Goal: Use online tool/utility: Utilize a website feature to perform a specific function

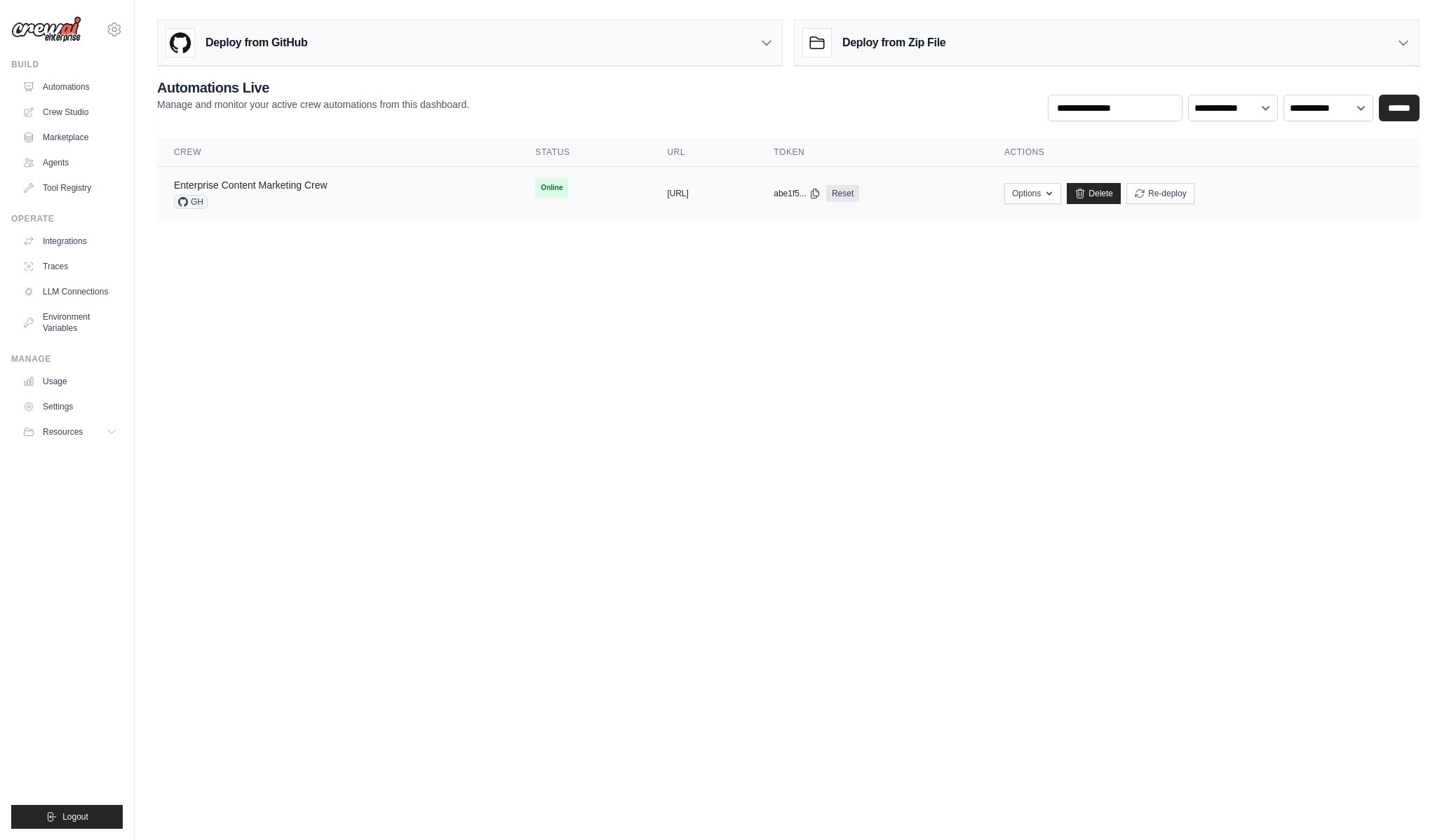
click at [306, 189] on link "Enterprise Content Marketing Crew" at bounding box center [251, 185] width 153 height 11
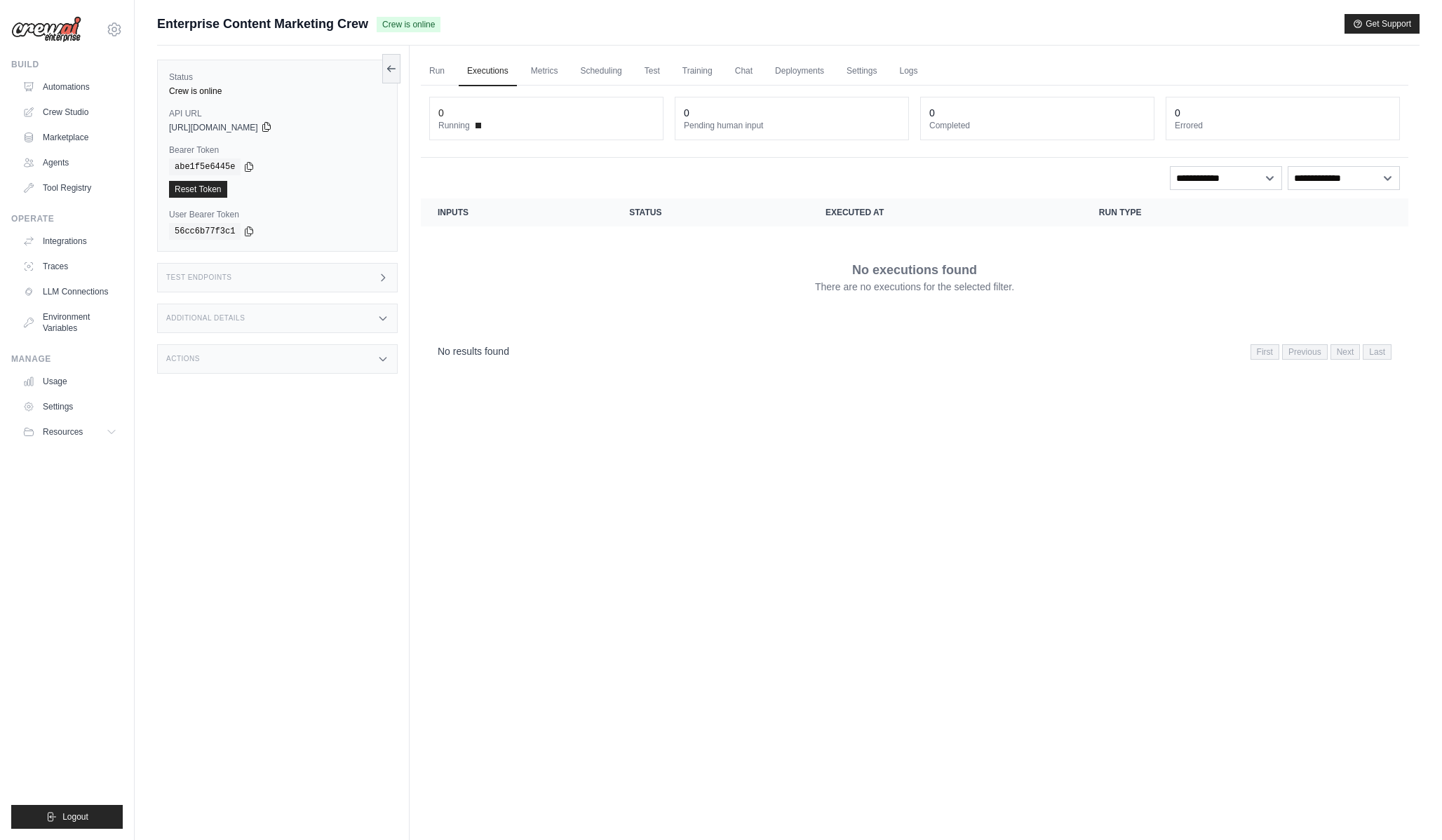
click at [272, 123] on icon at bounding box center [267, 127] width 11 height 11
click at [78, 162] on link "Agents" at bounding box center [71, 162] width 106 height 22
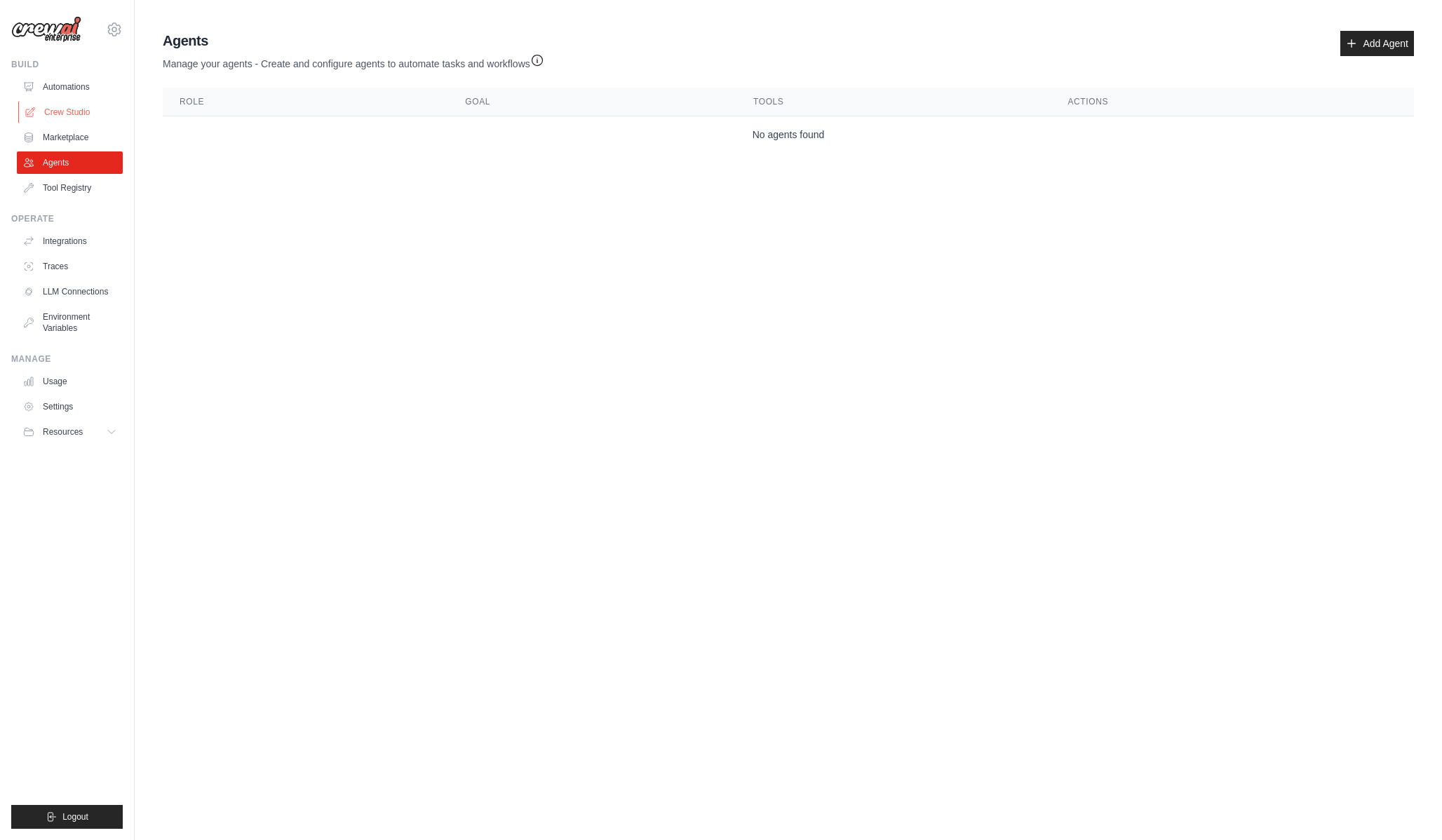
click at [115, 115] on link "Crew Studio" at bounding box center [71, 112] width 106 height 22
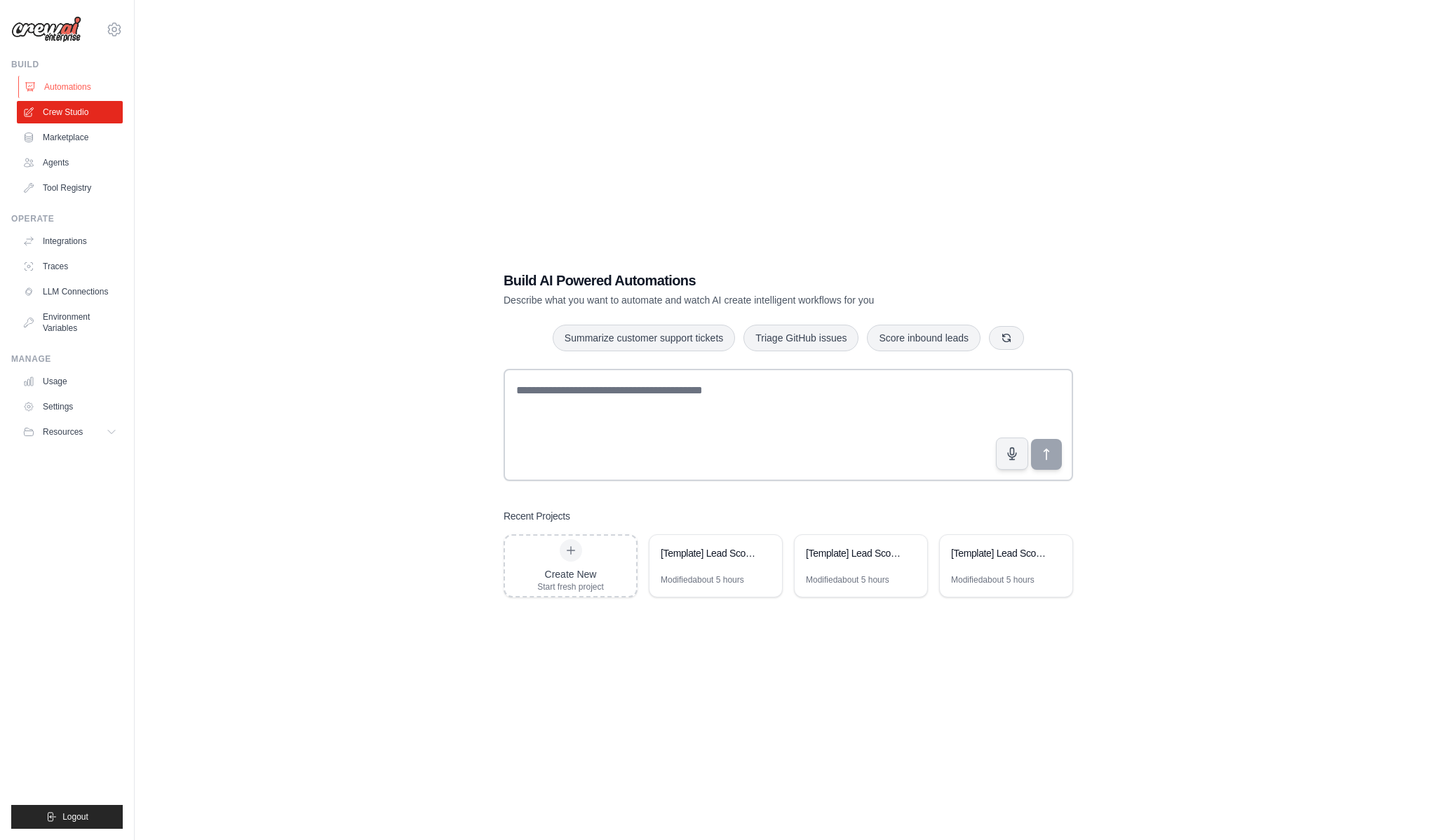
click at [92, 87] on link "Automations" at bounding box center [71, 87] width 106 height 22
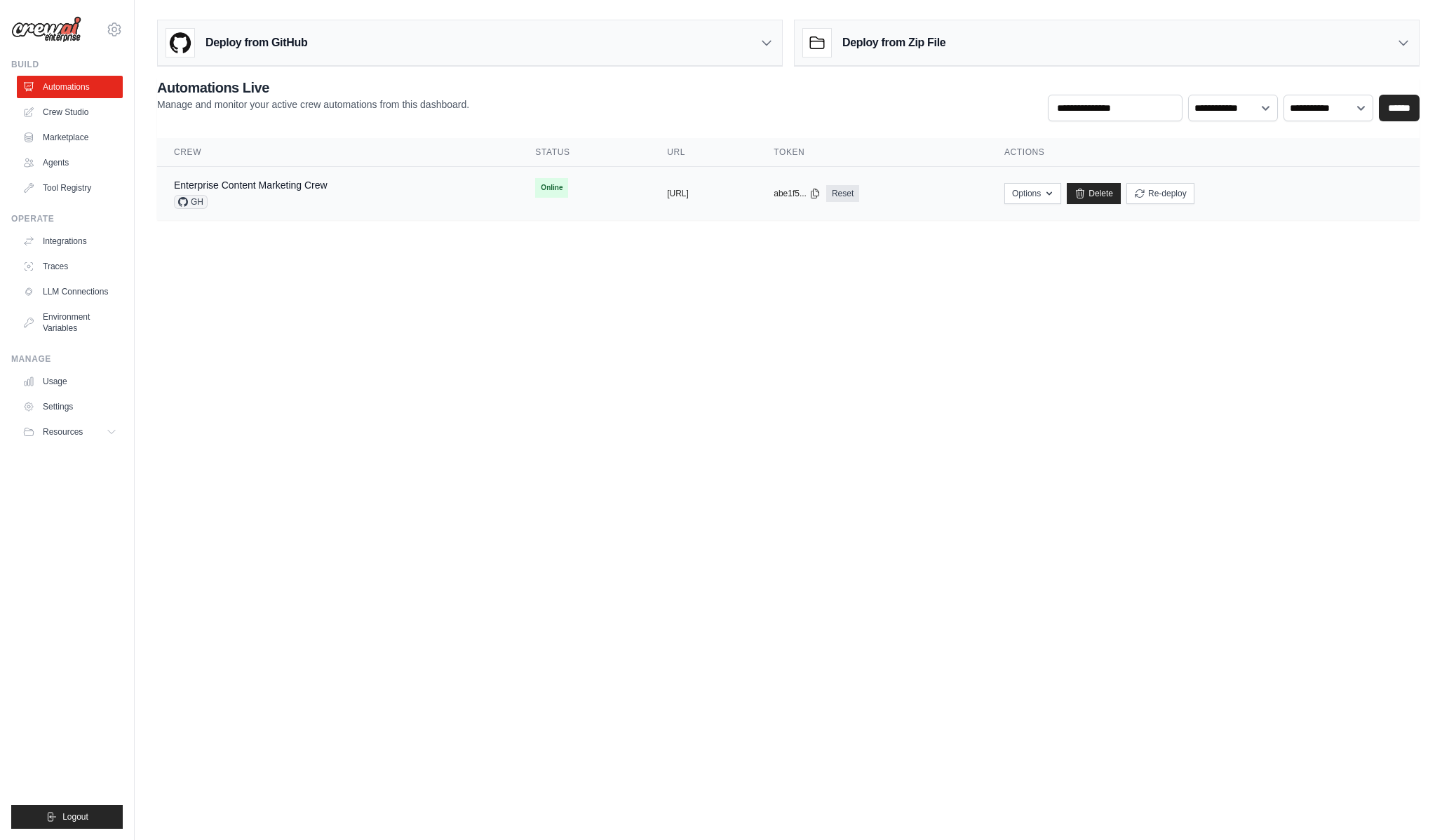
click at [650, 202] on td "copied [URL]" at bounding box center [703, 194] width 107 height 54
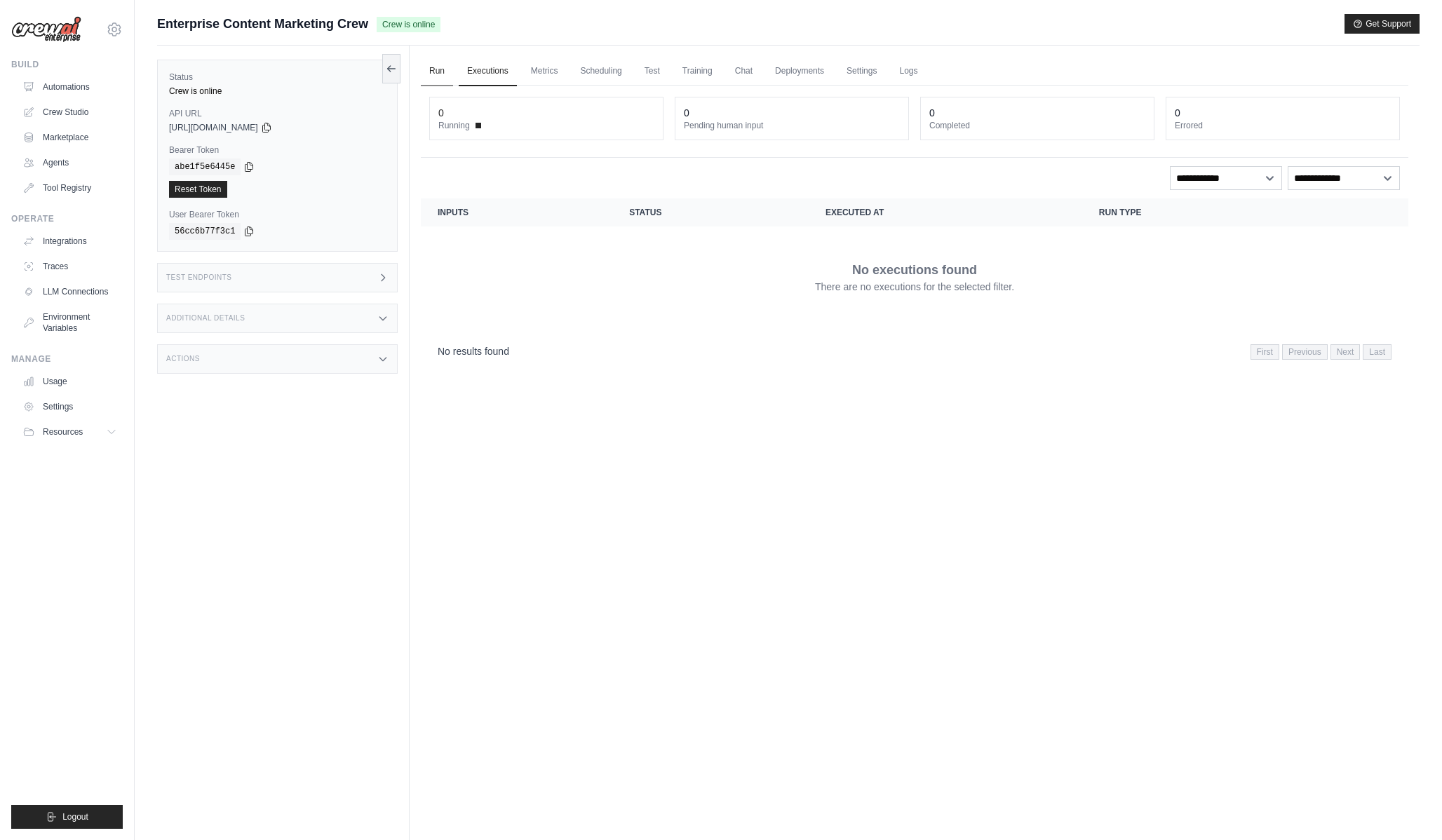
click at [440, 74] on link "Run" at bounding box center [437, 71] width 32 height 29
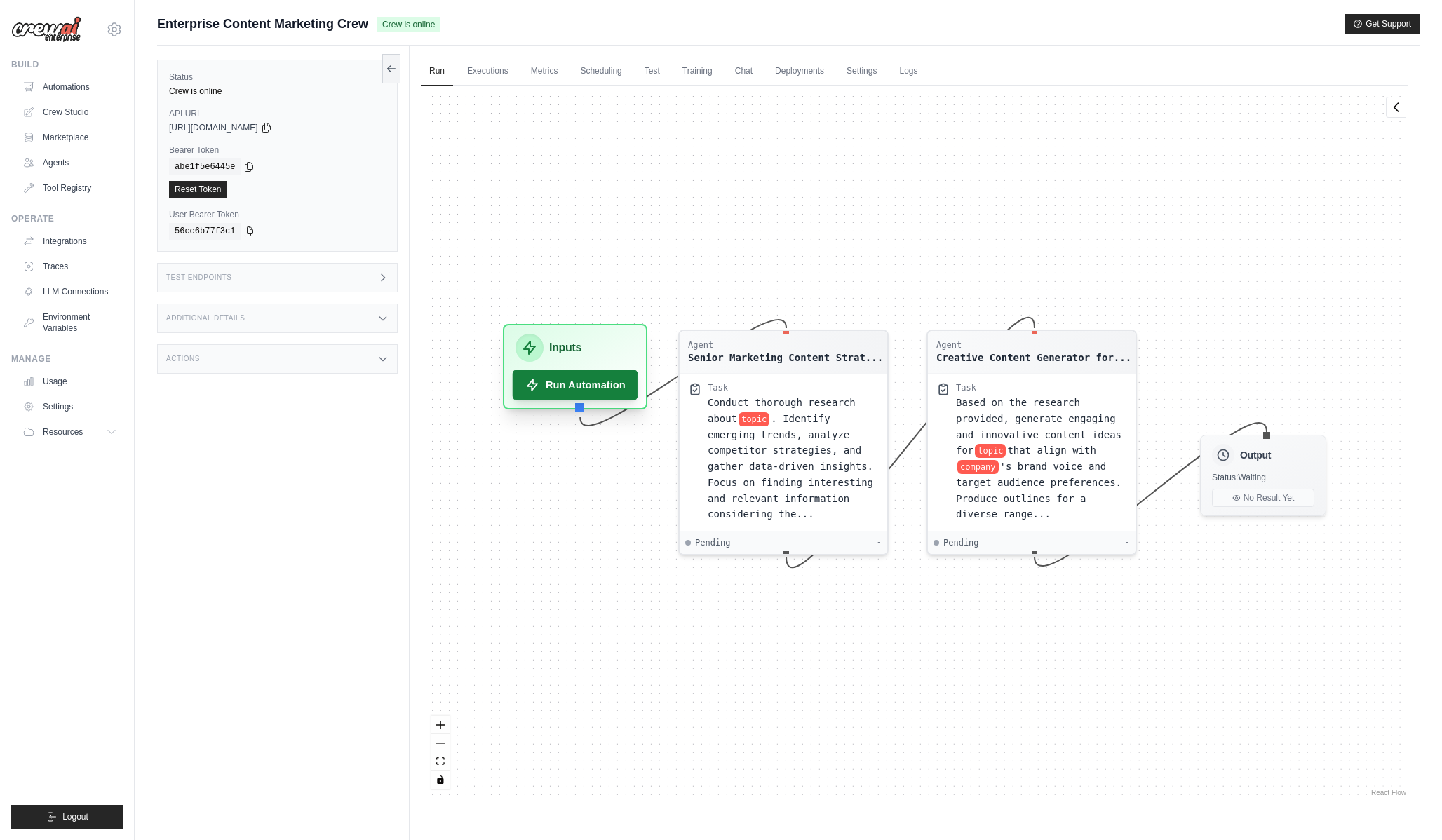
click at [577, 380] on button "Run Automation" at bounding box center [575, 384] width 126 height 31
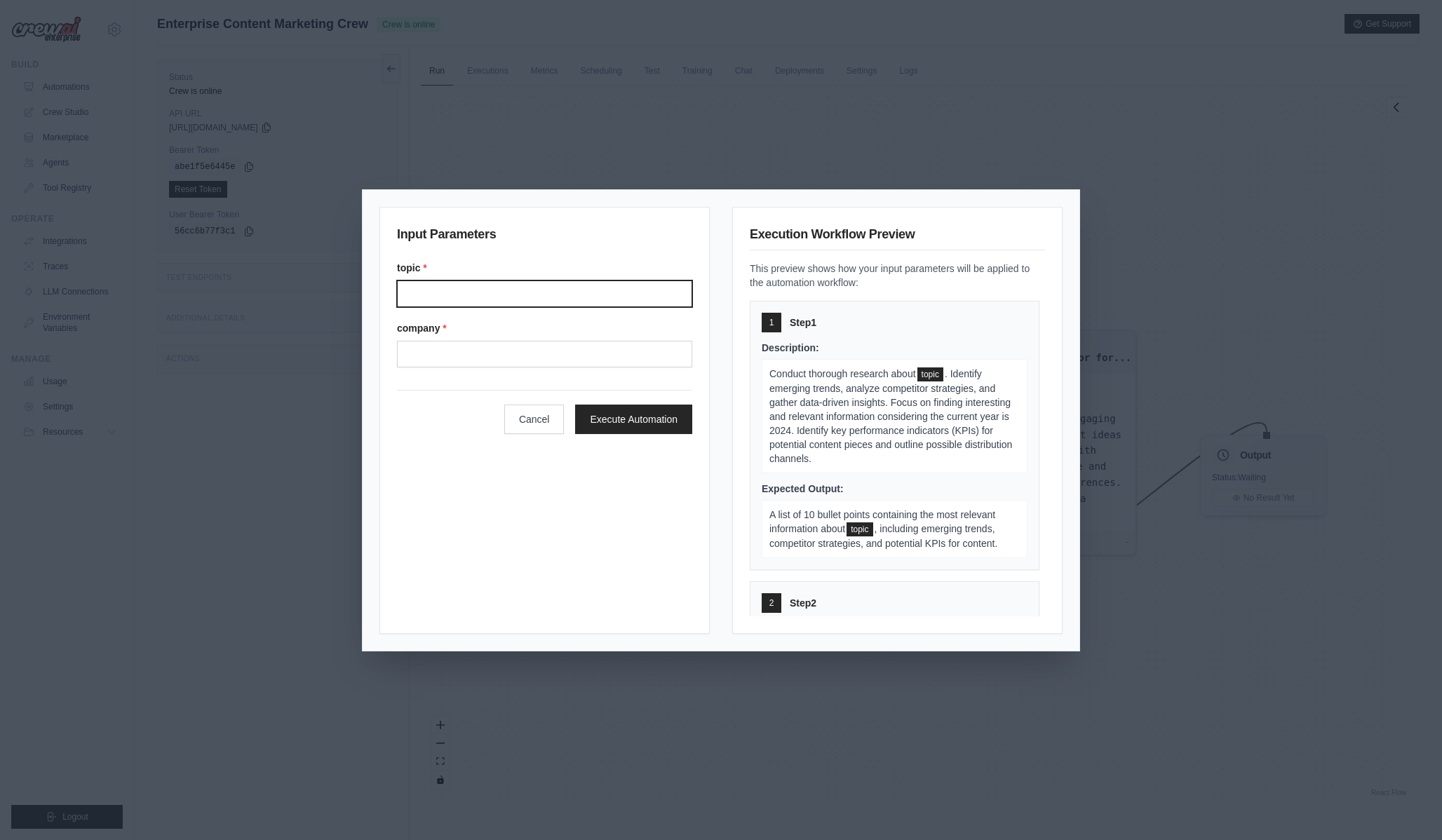
click at [491, 293] on input "Topic" at bounding box center [544, 294] width 295 height 27
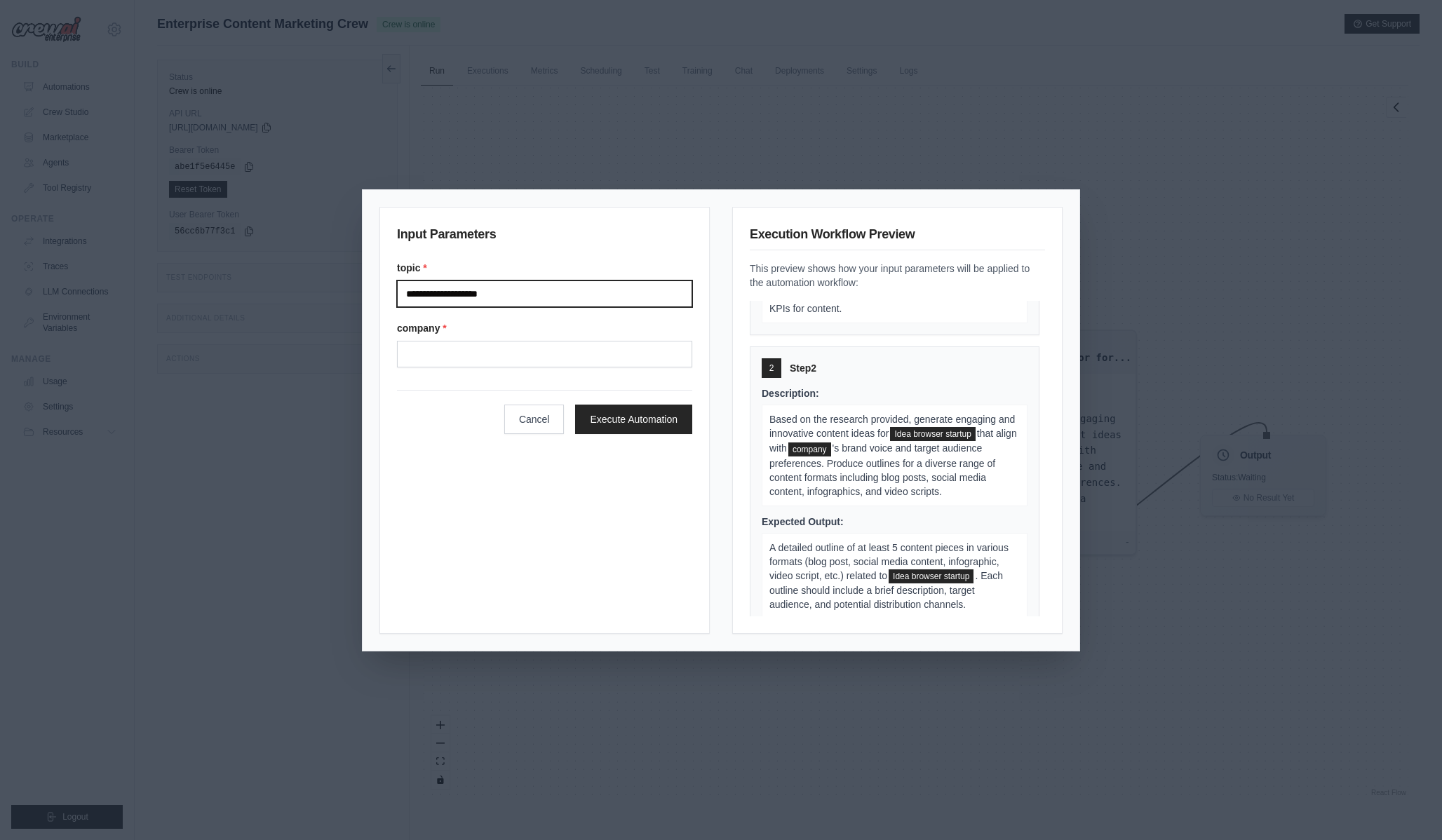
scroll to position [292, 0]
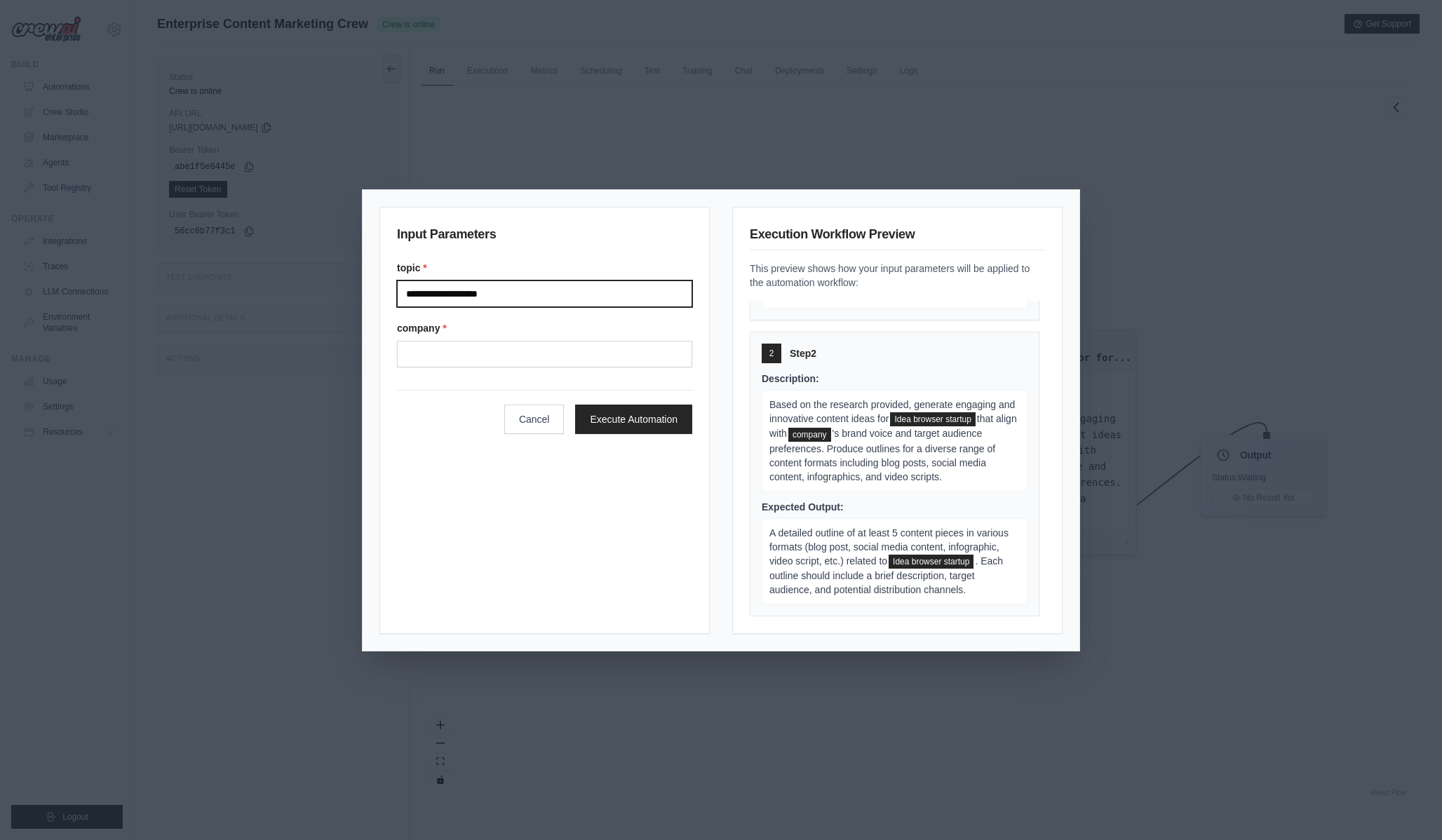
type input "**********"
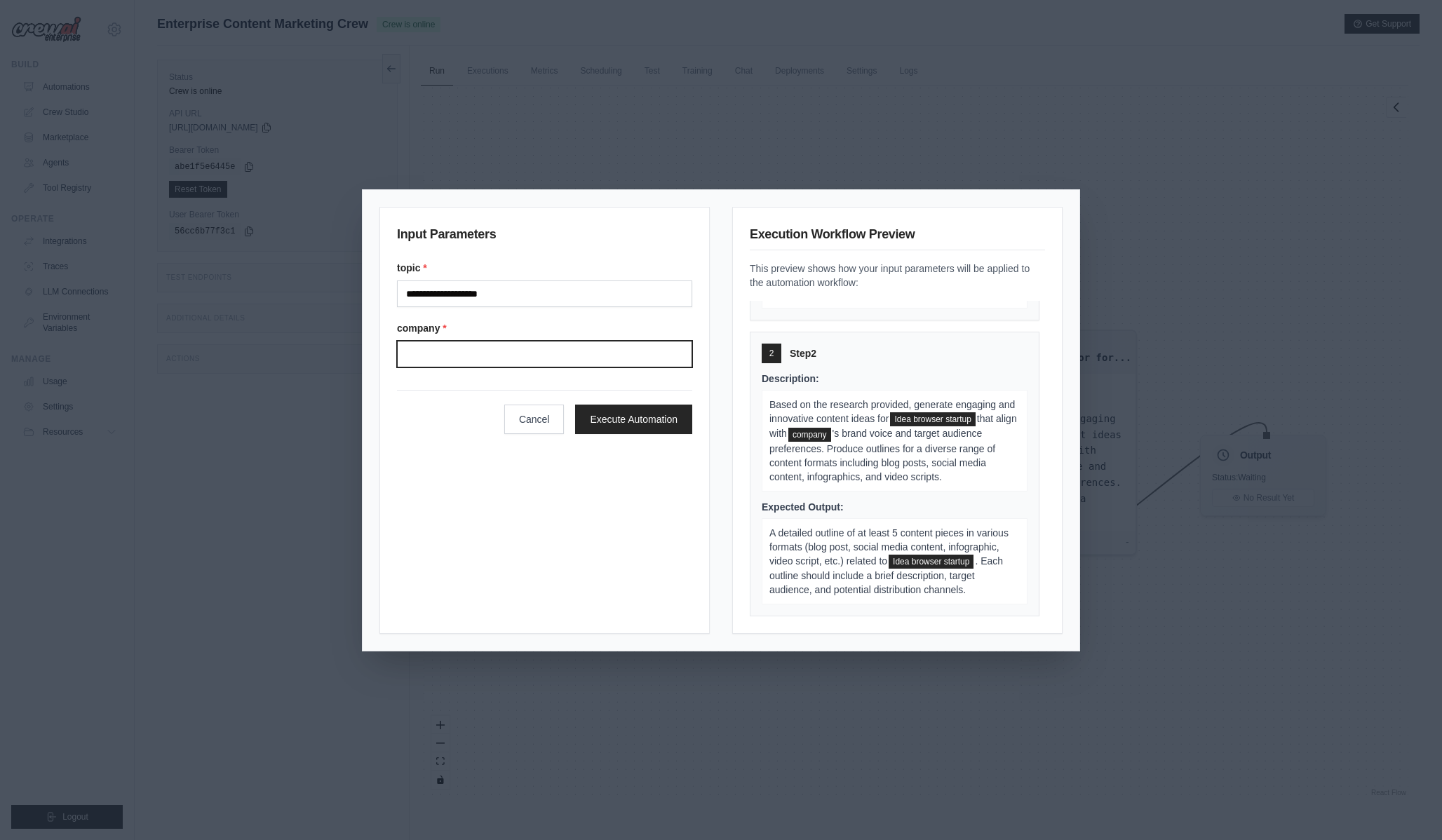
click at [616, 364] on input "Company" at bounding box center [544, 354] width 295 height 27
paste input "**********"
type input "**********"
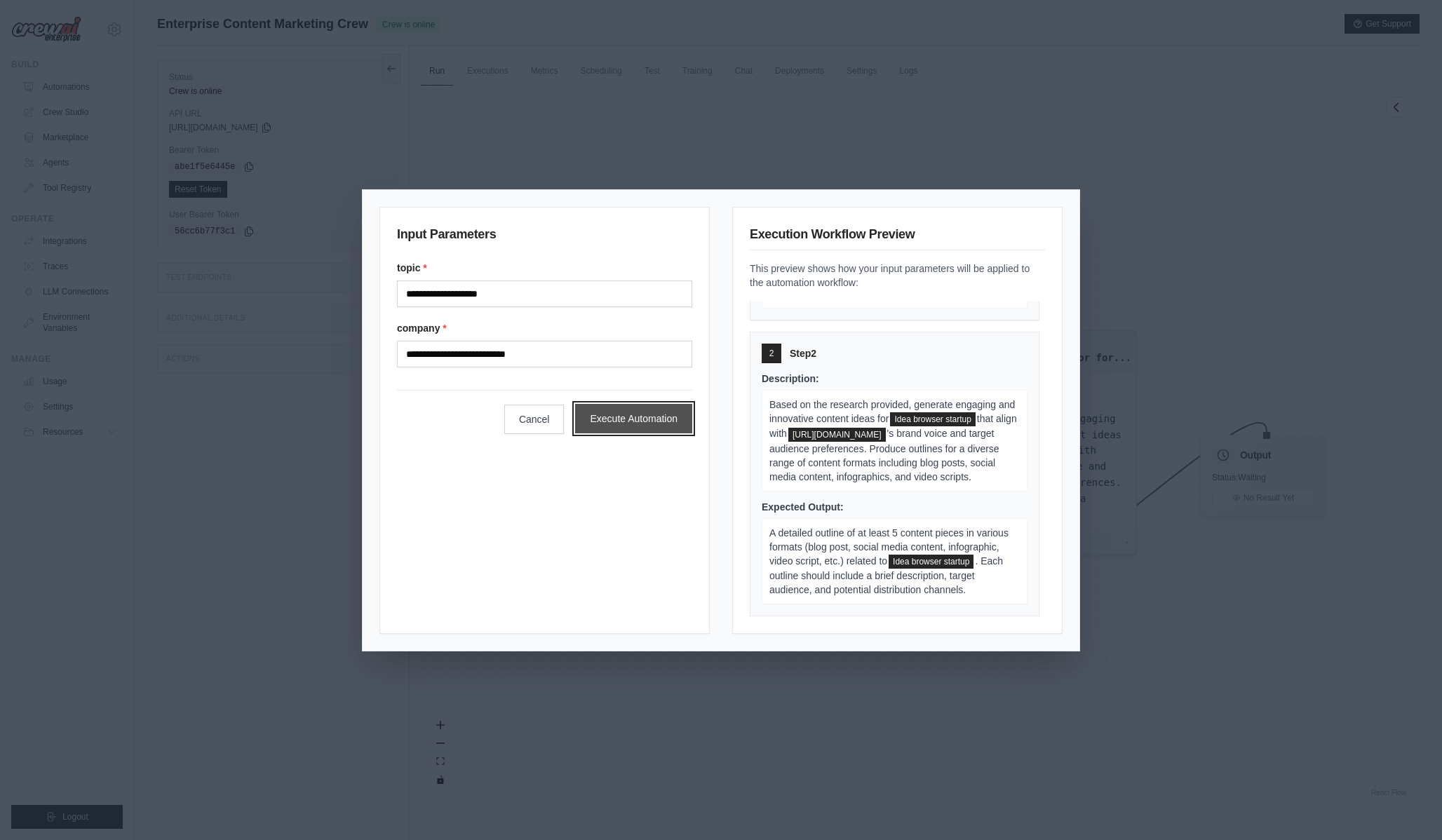
click at [671, 418] on button "Execute Automation" at bounding box center [634, 418] width 117 height 29
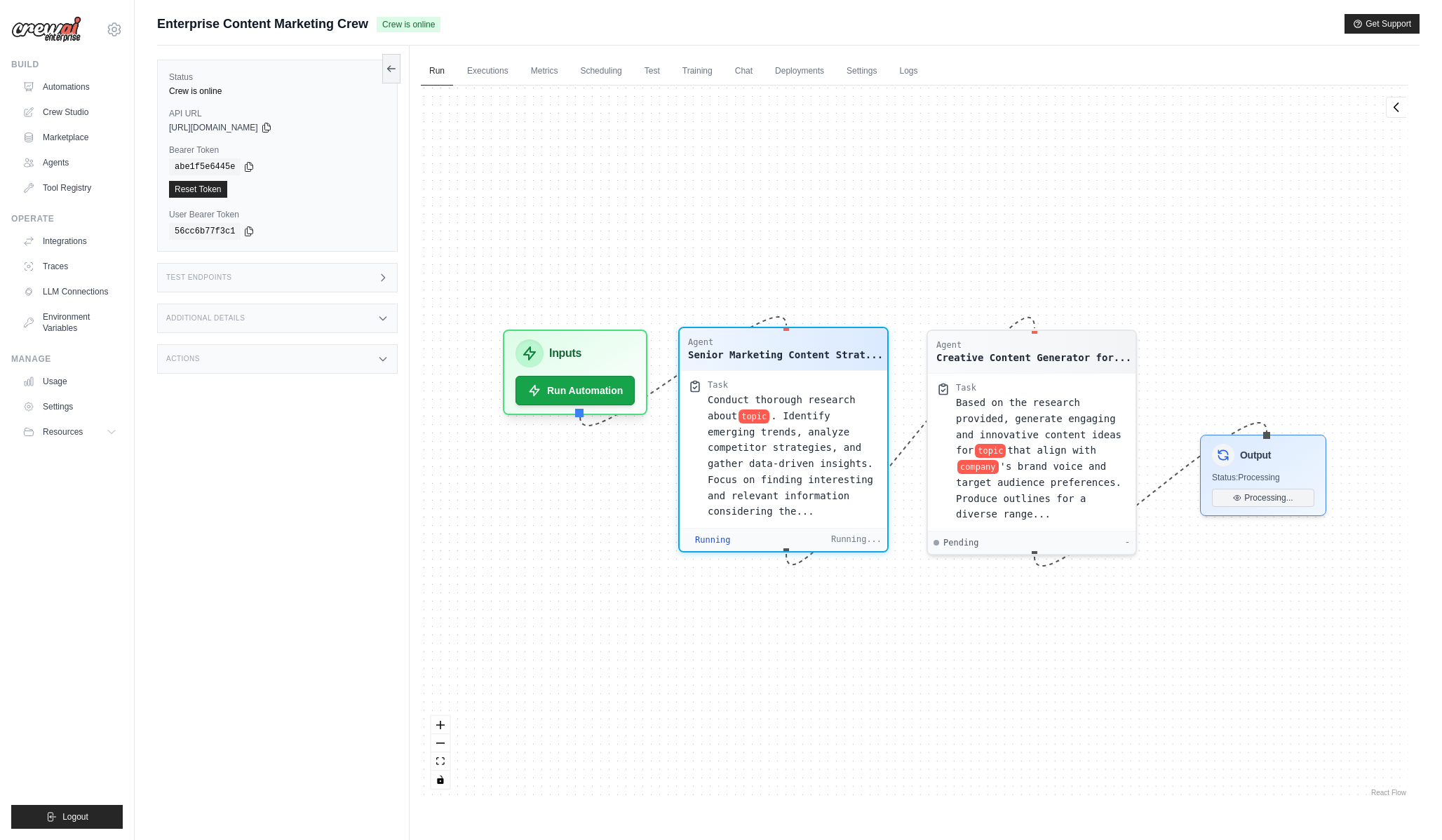
scroll to position [7, 0]
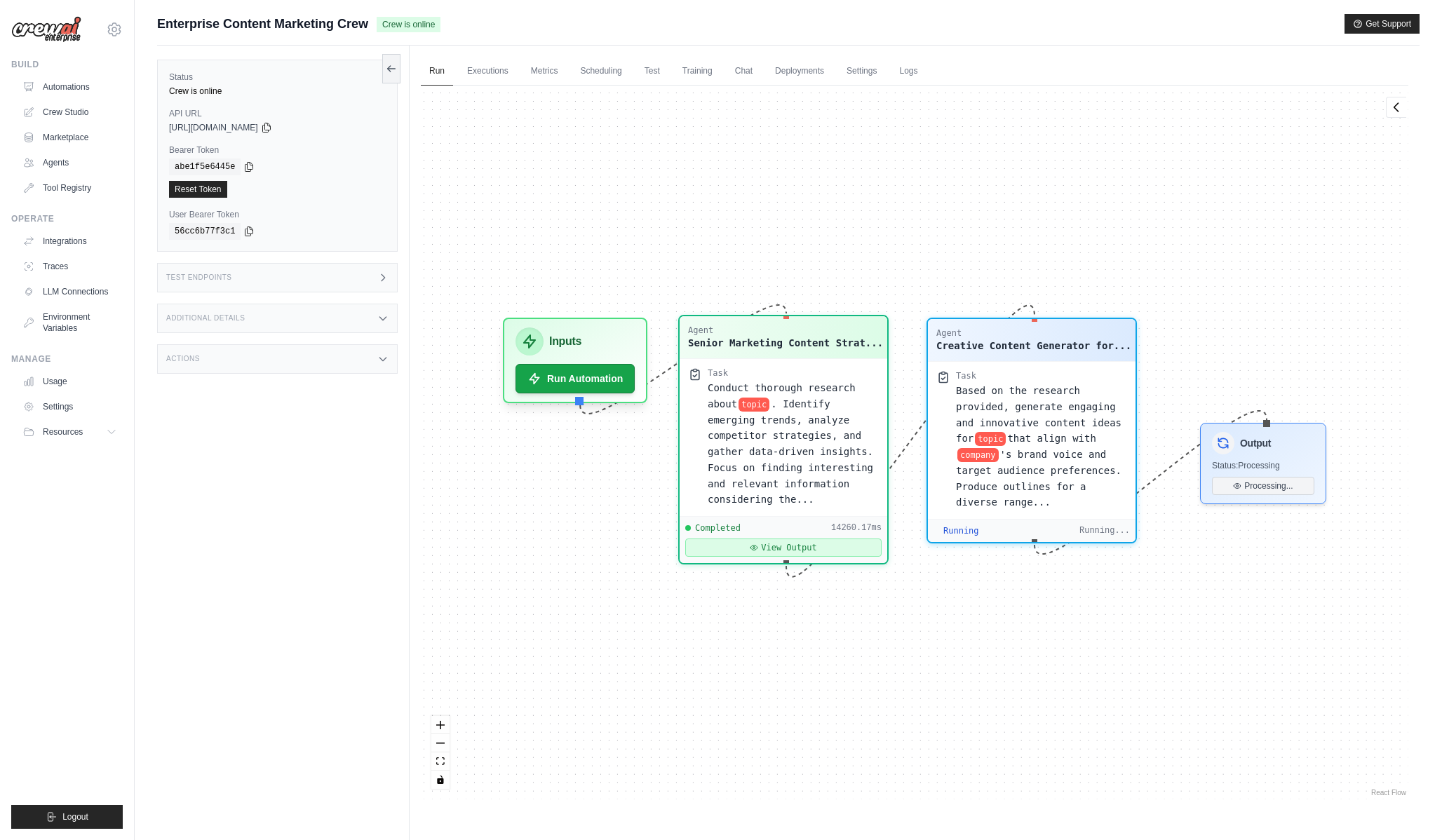
click at [842, 551] on button "View Output" at bounding box center [783, 547] width 196 height 18
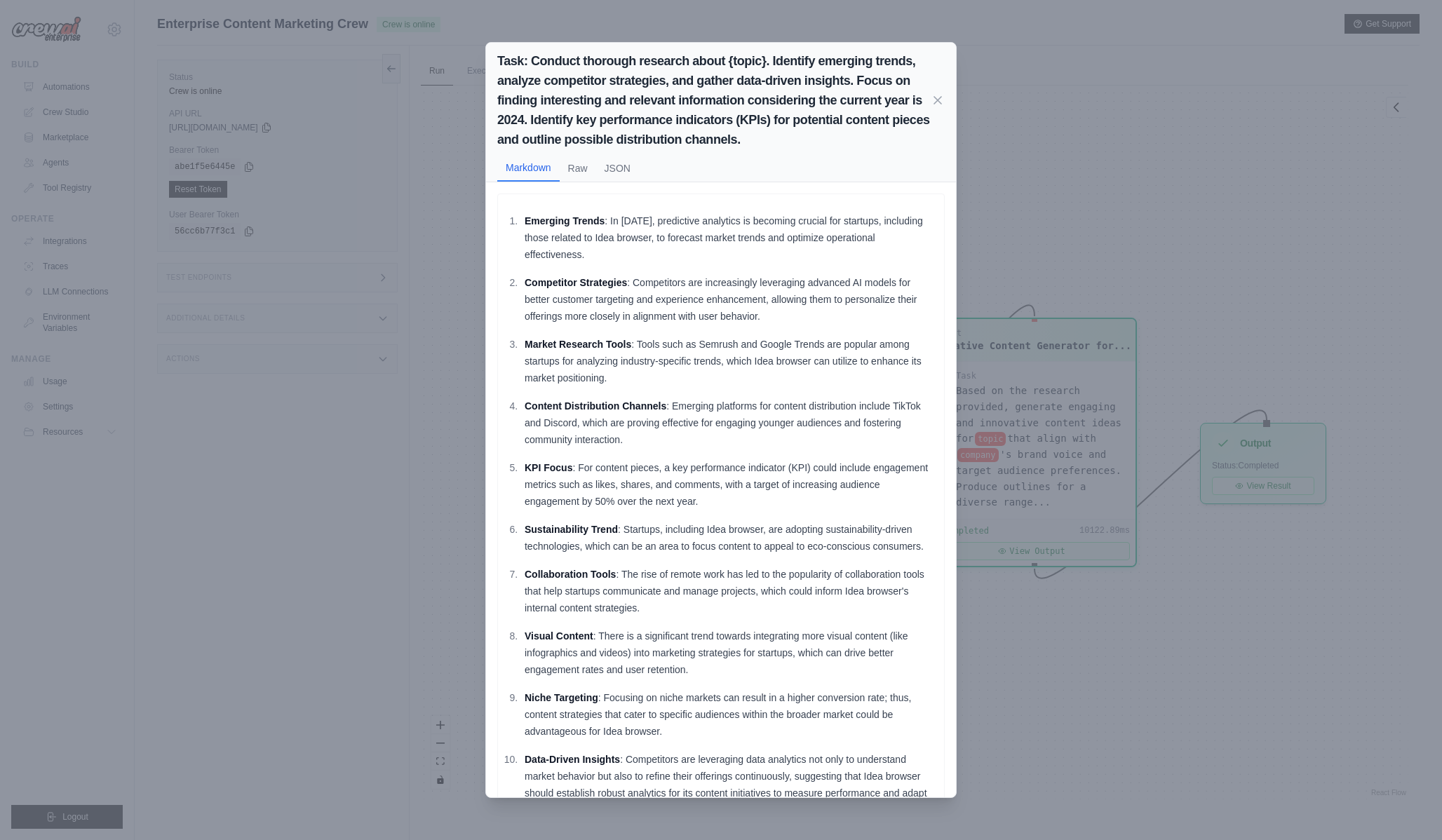
scroll to position [59, 0]
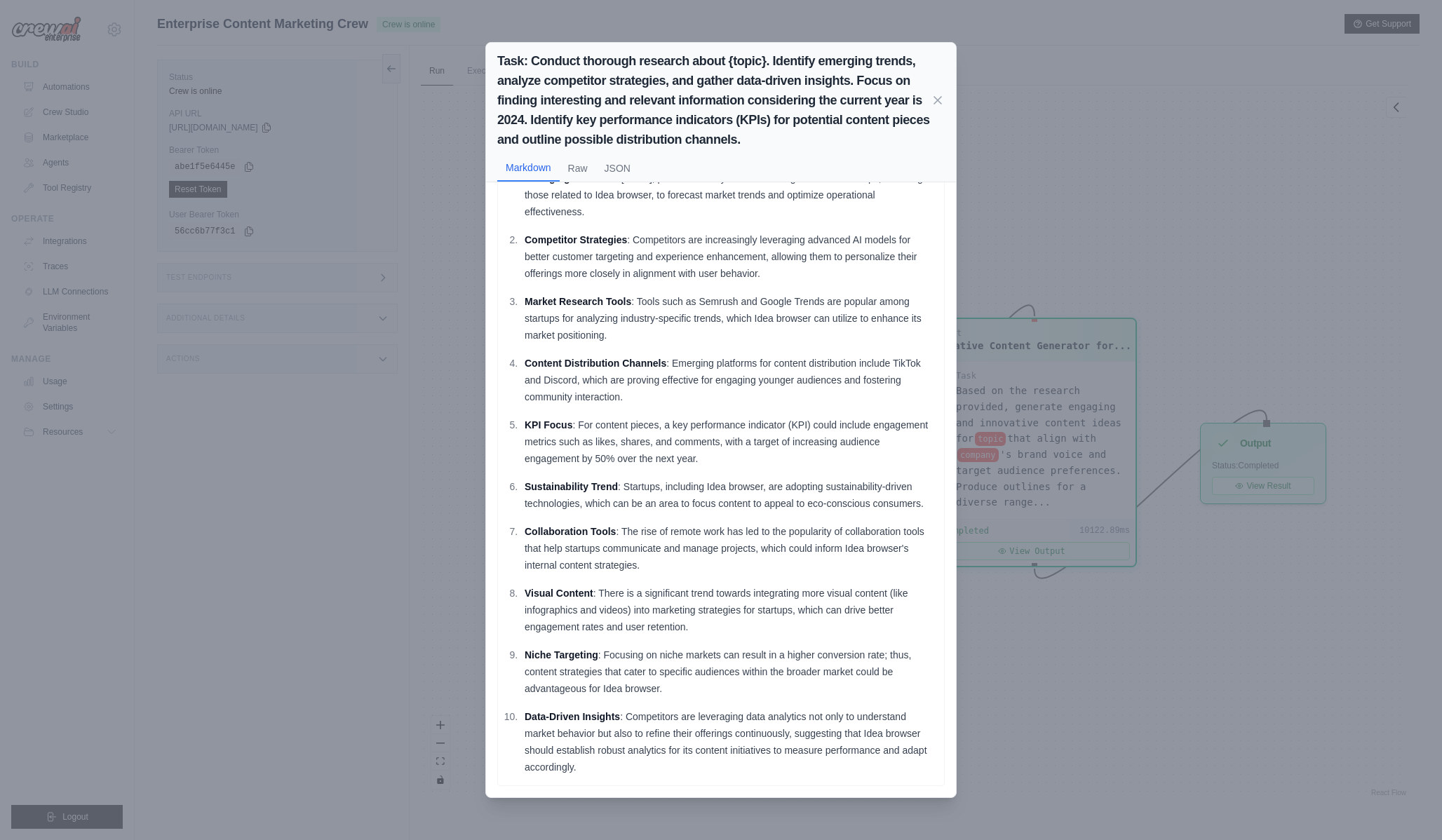
click at [992, 311] on div "Task: Conduct thorough research about {topic}. Identify emerging trends, analyz…" at bounding box center [721, 420] width 1442 height 840
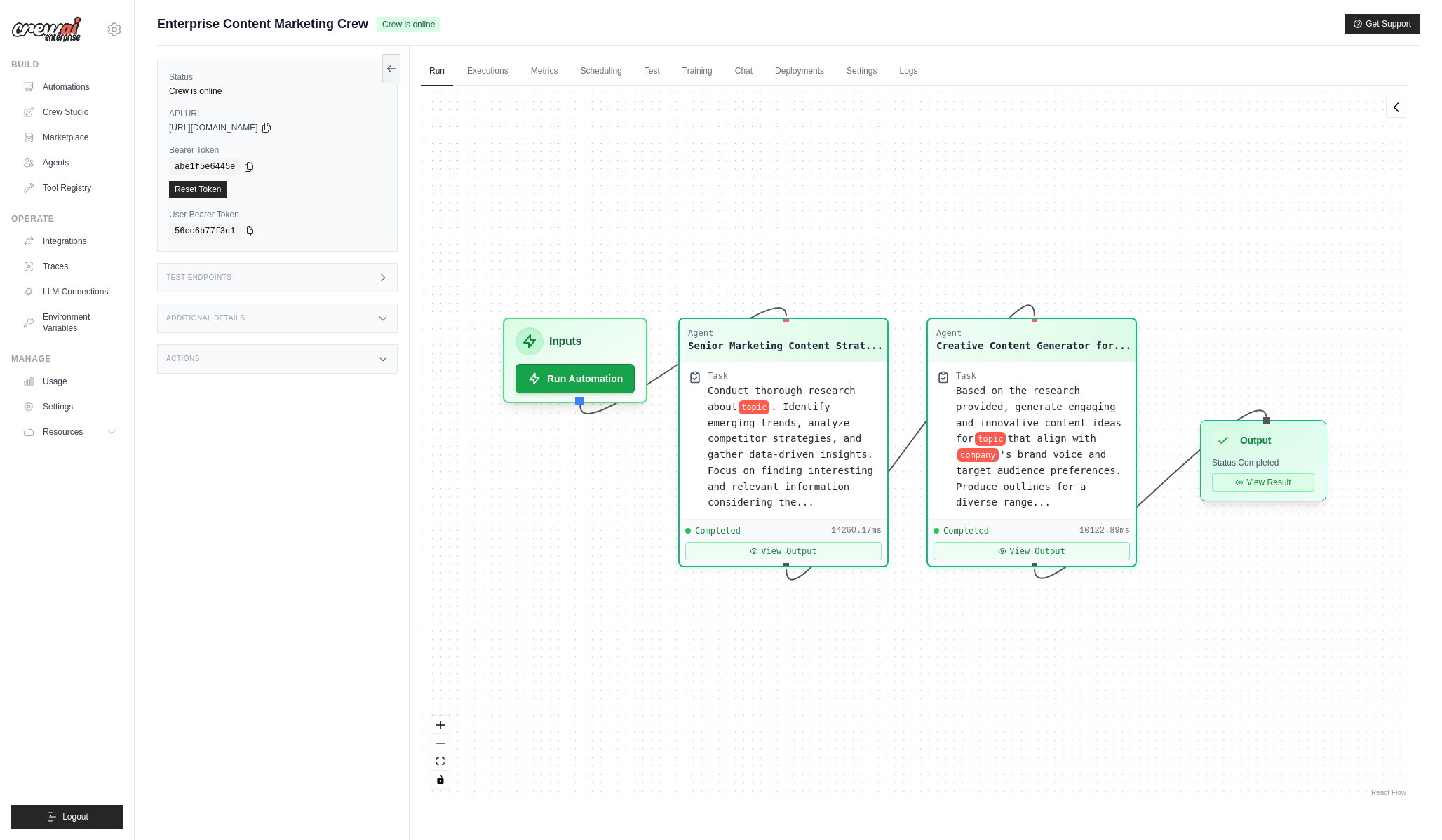
click at [1227, 475] on button "View Result" at bounding box center [1262, 482] width 102 height 18
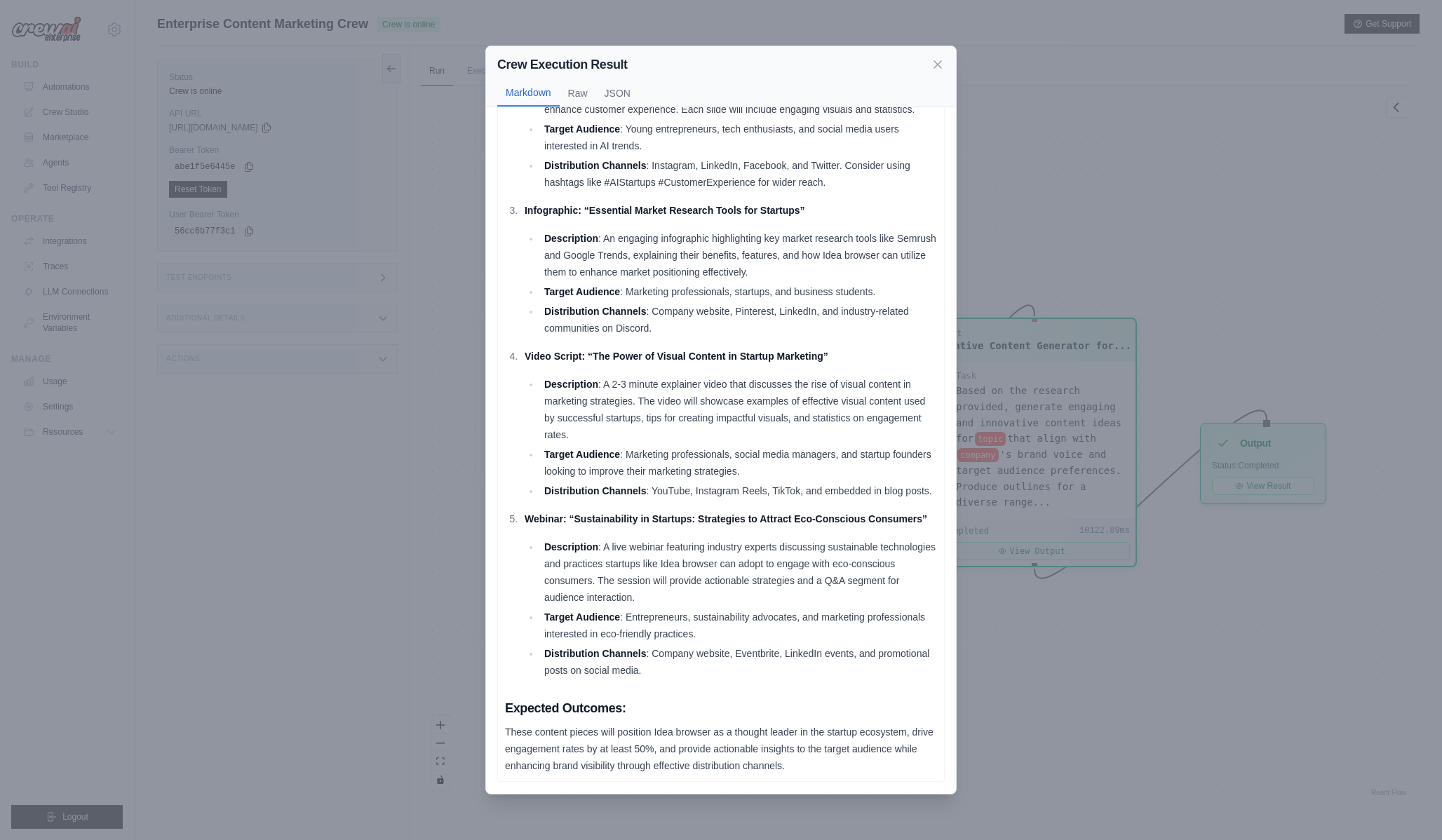
scroll to position [331, 0]
click at [581, 102] on button "Raw" at bounding box center [577, 93] width 36 height 27
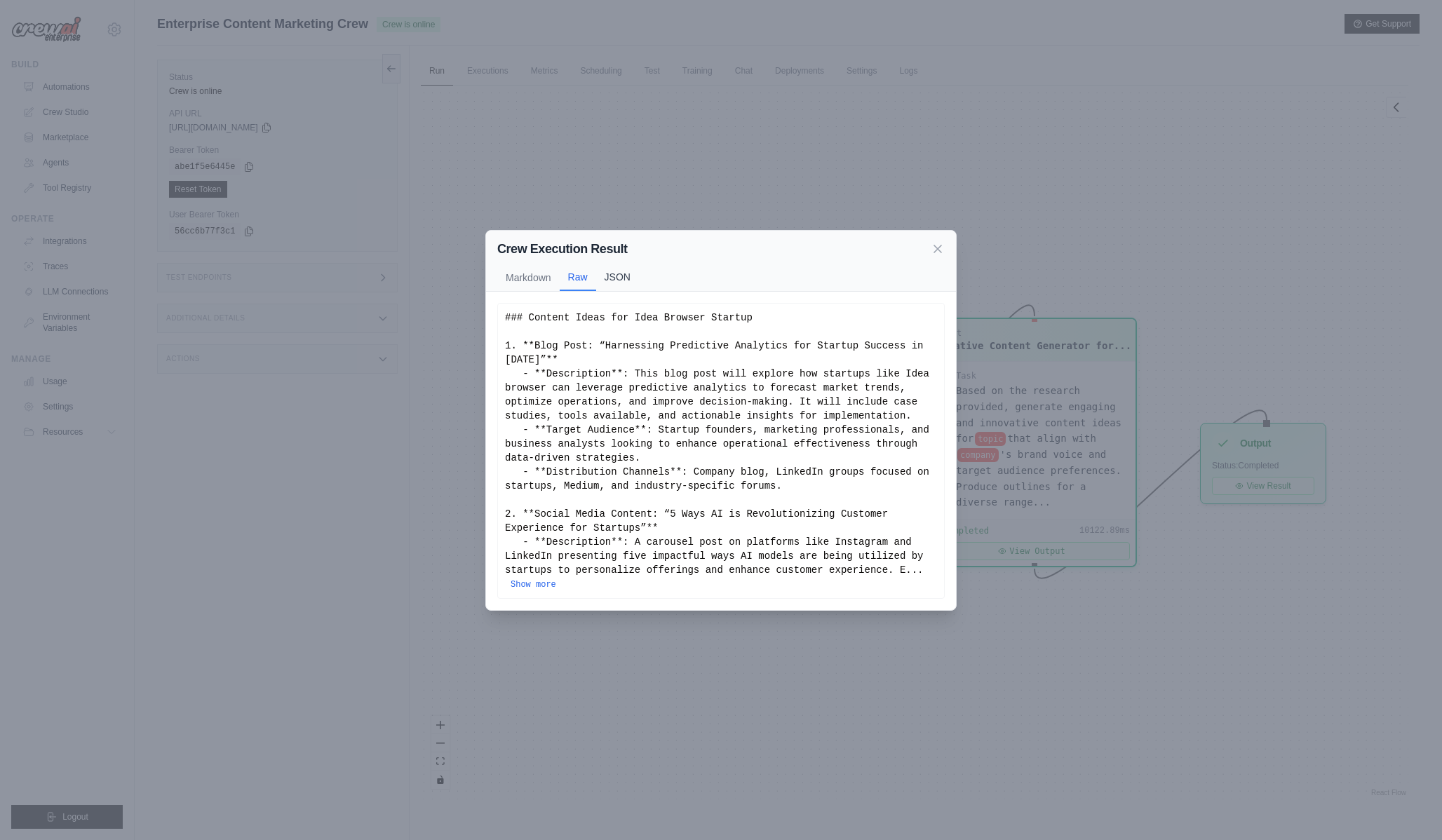
click at [611, 264] on button "JSON" at bounding box center [618, 277] width 43 height 27
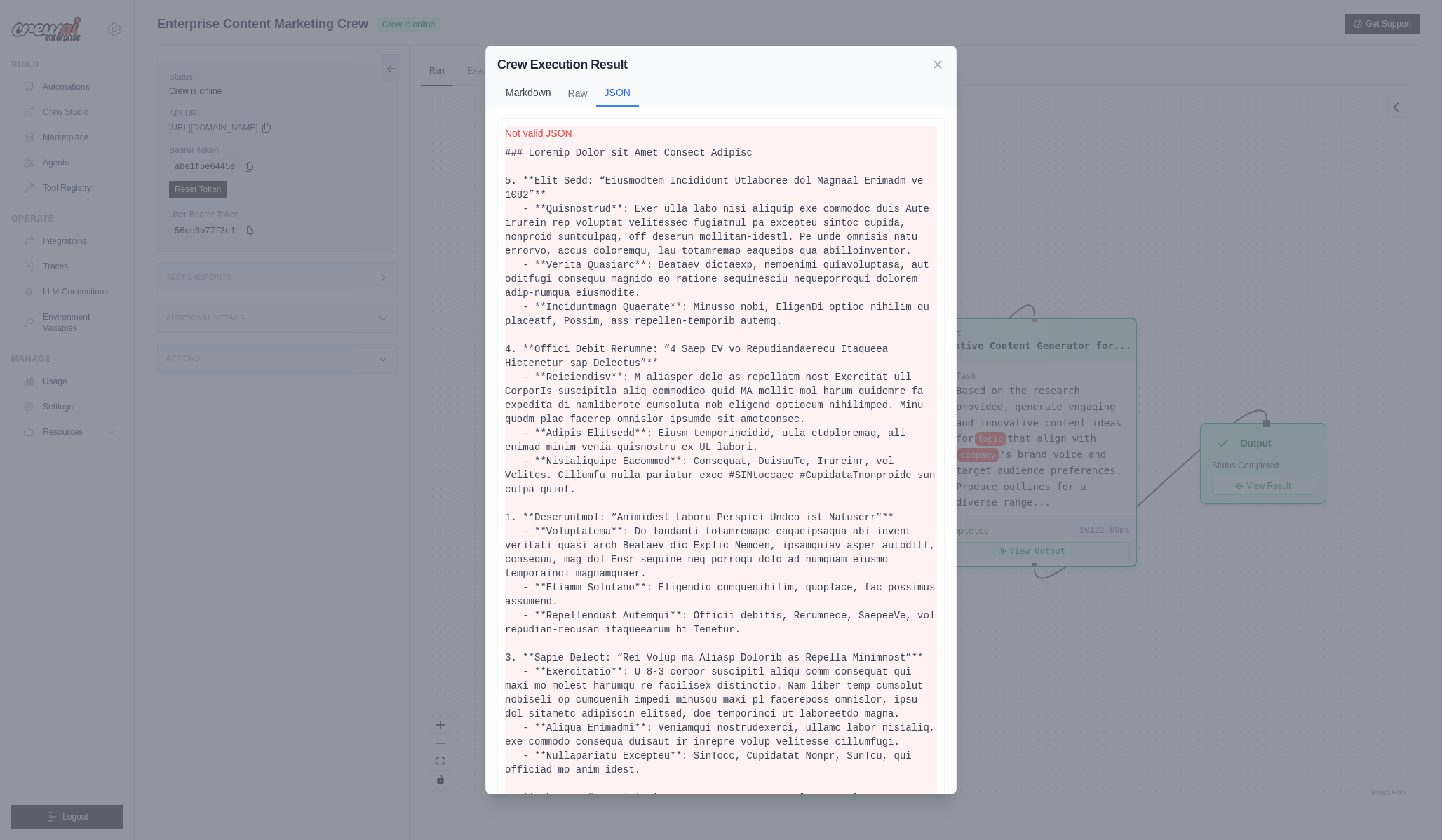
click at [526, 104] on button "Markdown" at bounding box center [528, 93] width 62 height 27
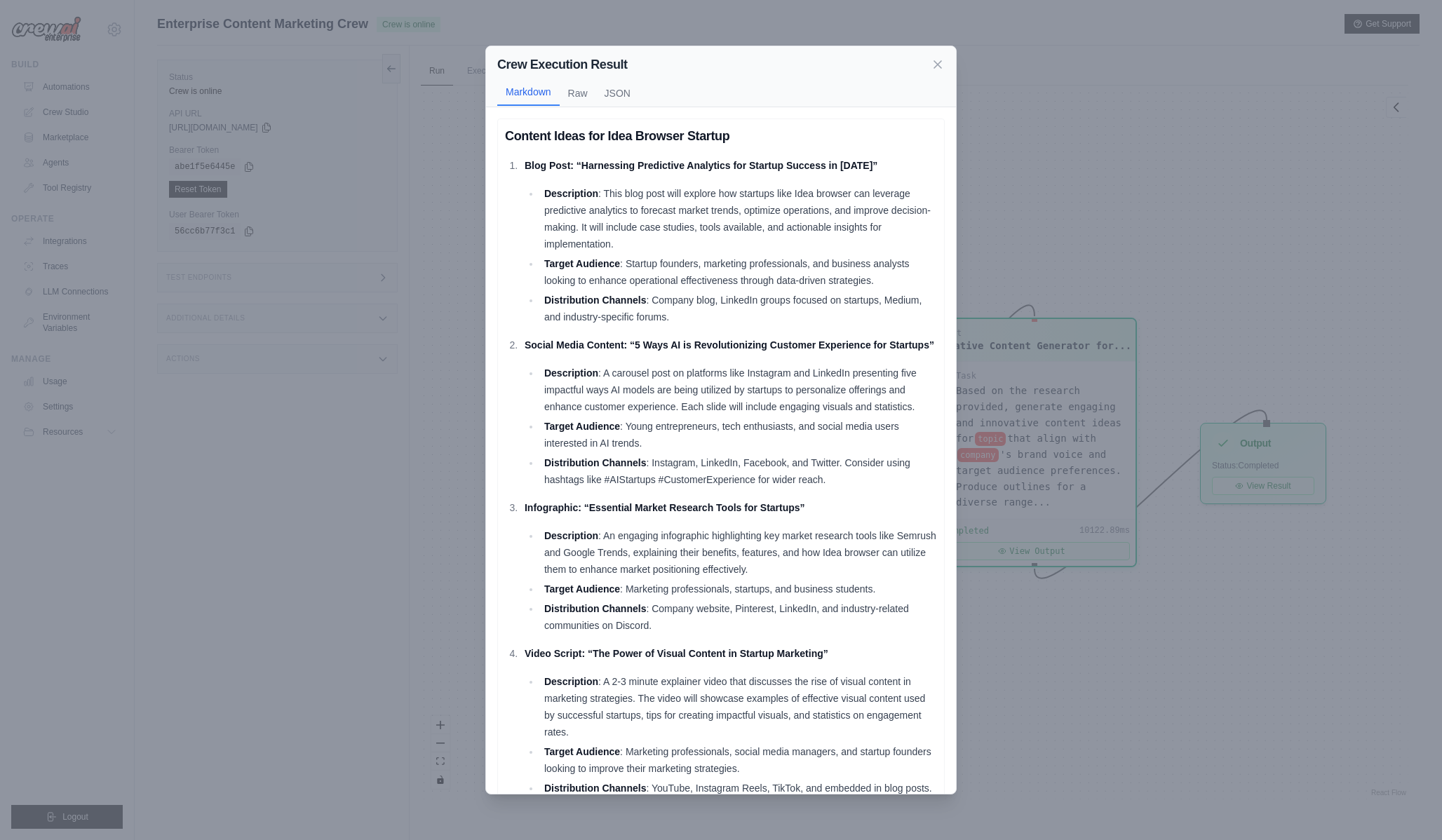
click at [526, 99] on button "Markdown" at bounding box center [528, 93] width 62 height 27
click at [937, 66] on icon at bounding box center [937, 64] width 14 height 14
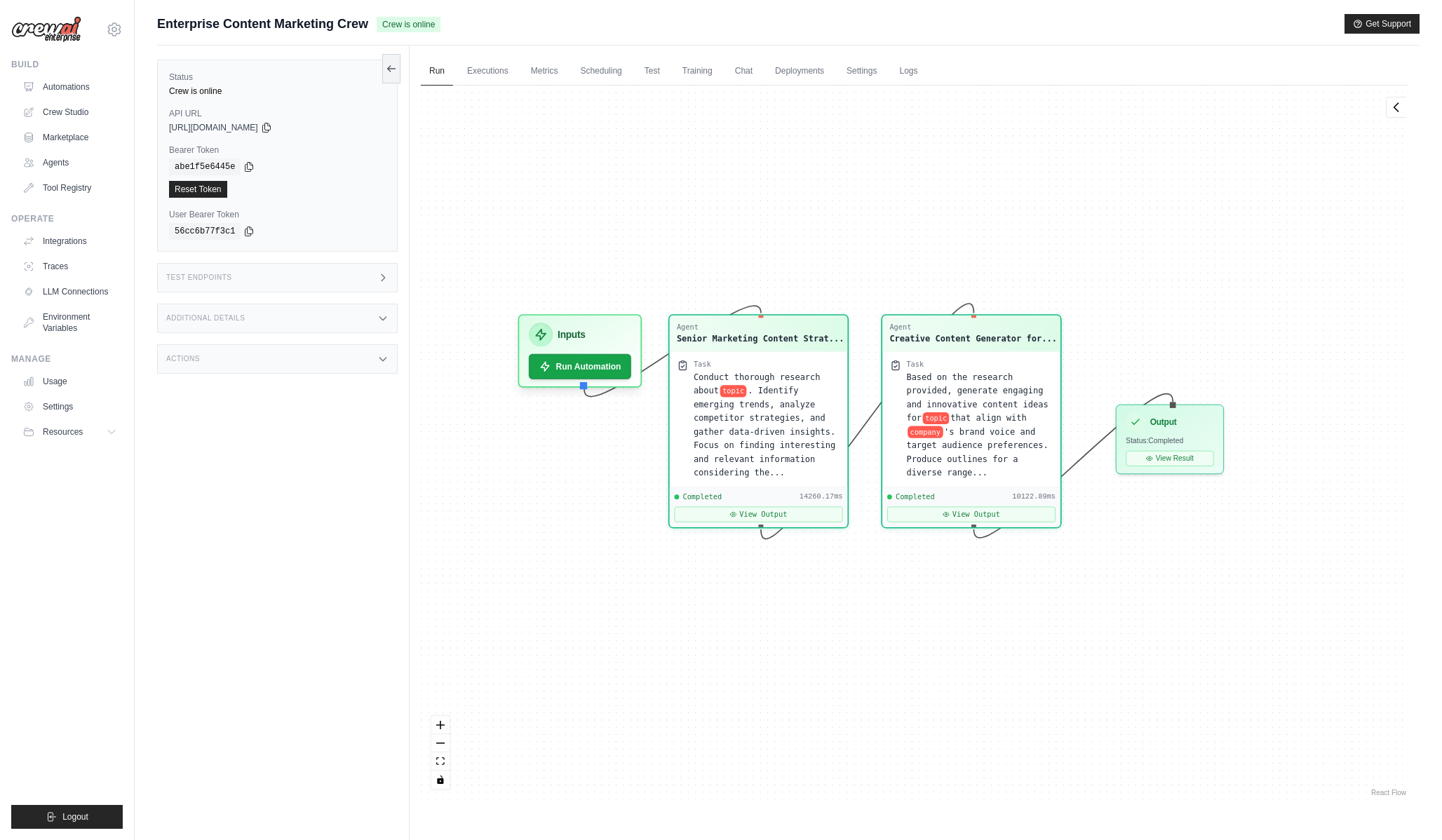
click at [491, 86] on div "Agent Senior Marketing Content Strat... Task Conduct thorough research about to…" at bounding box center [914, 442] width 987 height 713
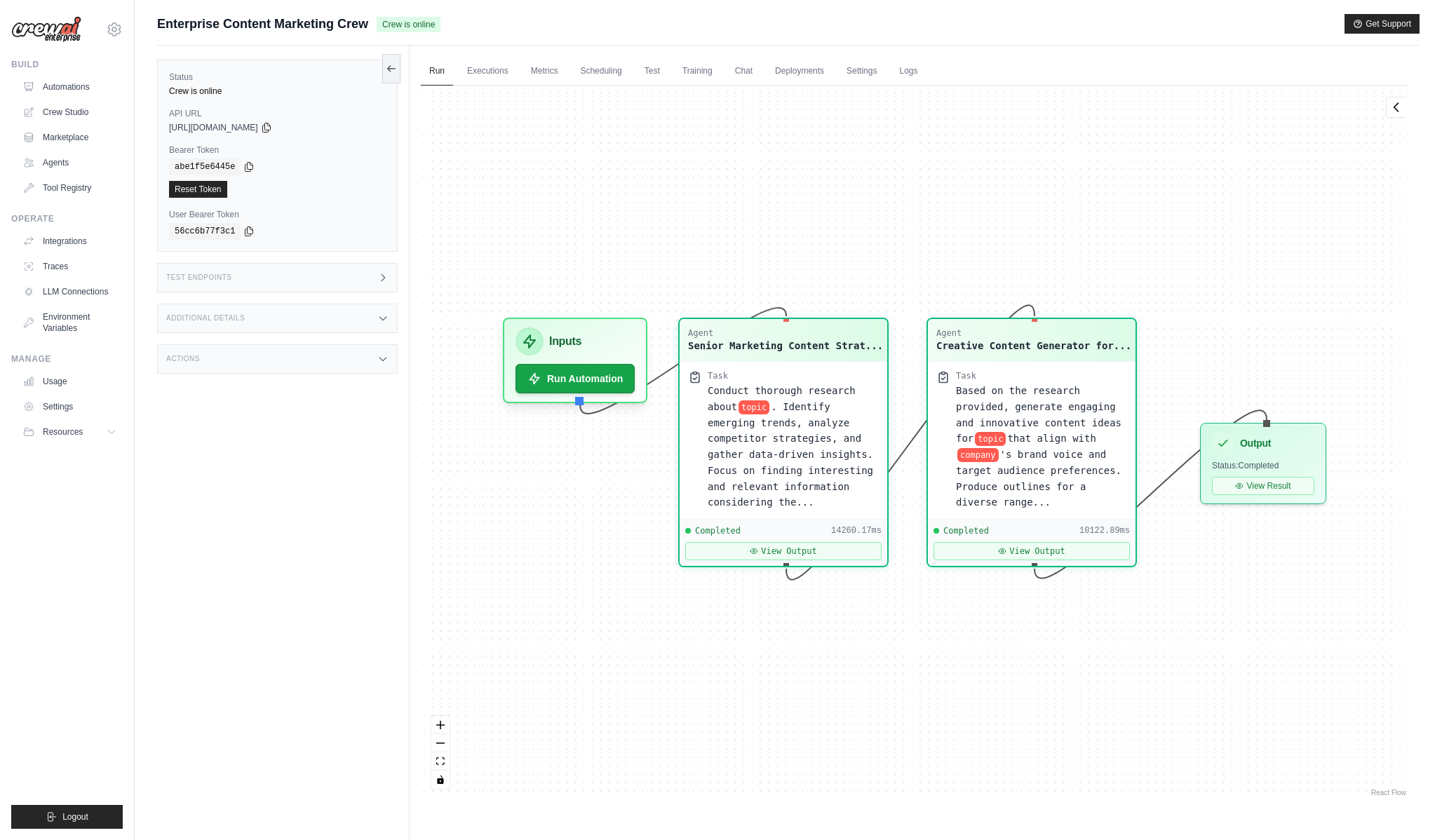
click at [498, 85] on div "Agent Senior Marketing Content Strat... Task Conduct thorough research about to…" at bounding box center [914, 442] width 987 height 713
click at [494, 72] on link "Executions" at bounding box center [488, 71] width 59 height 29
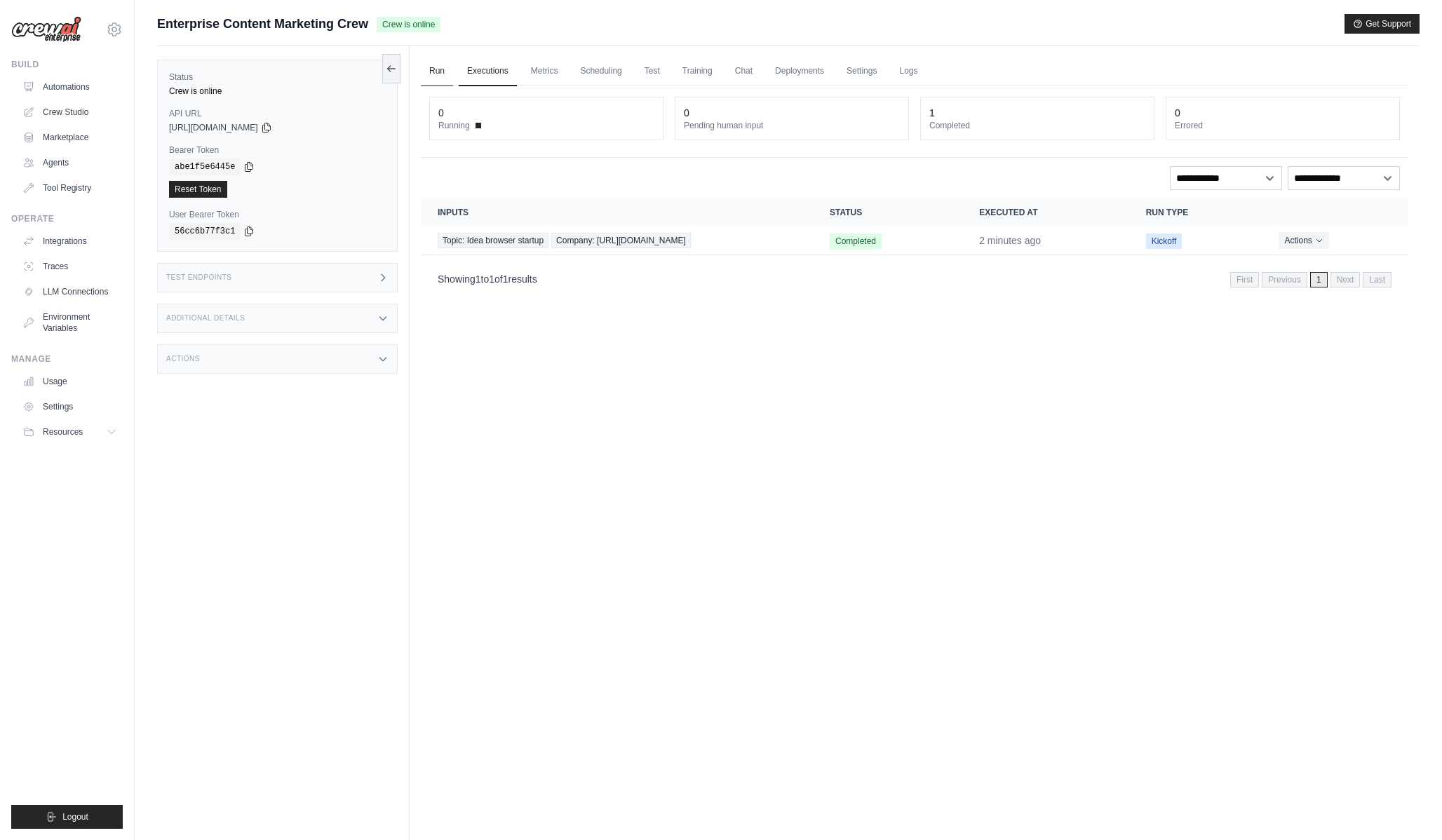
click at [426, 78] on link "Run" at bounding box center [437, 71] width 32 height 29
